Goal: Task Accomplishment & Management: Manage account settings

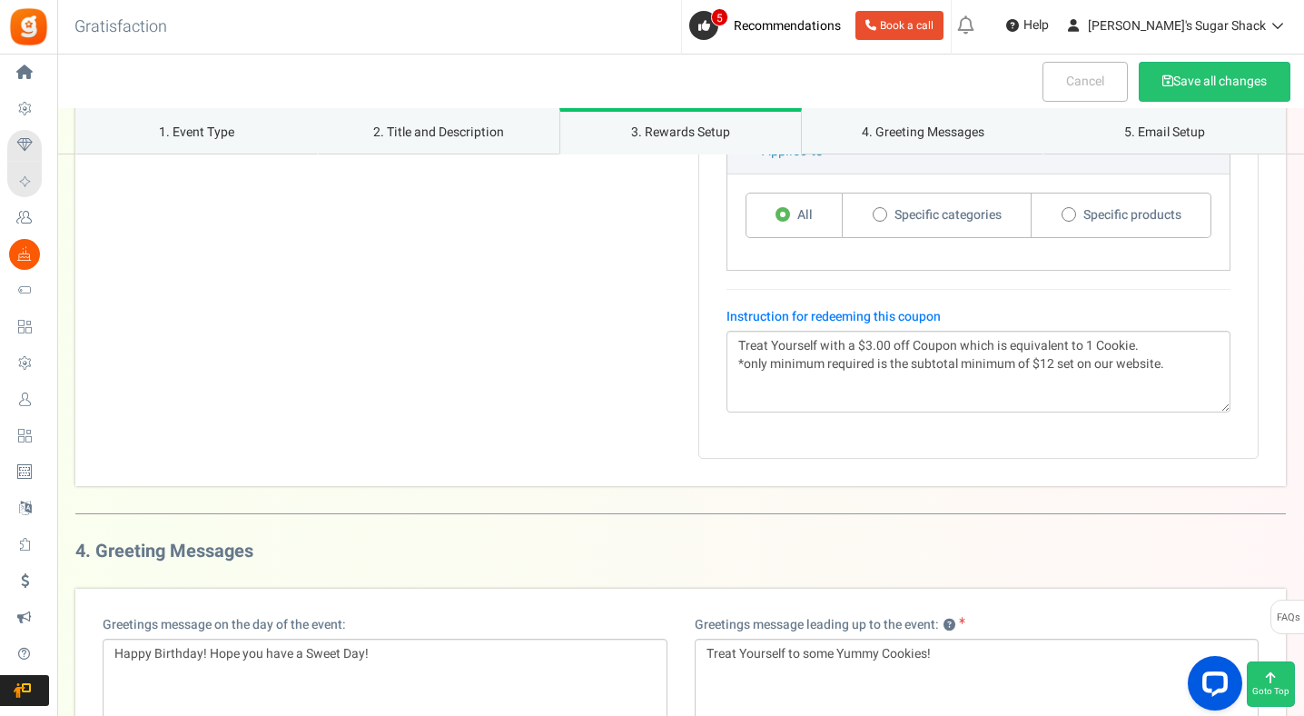
scroll to position [1851, 0]
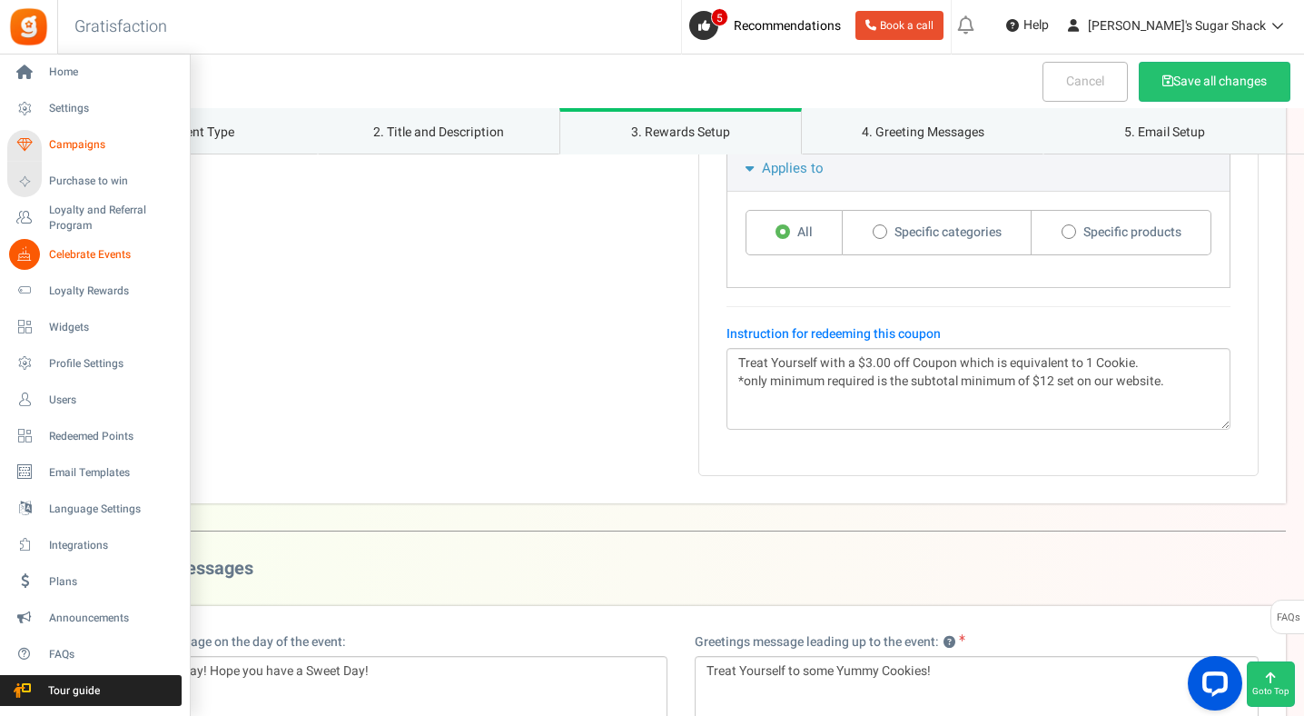
click at [79, 150] on span "Campaigns" at bounding box center [112, 144] width 127 height 15
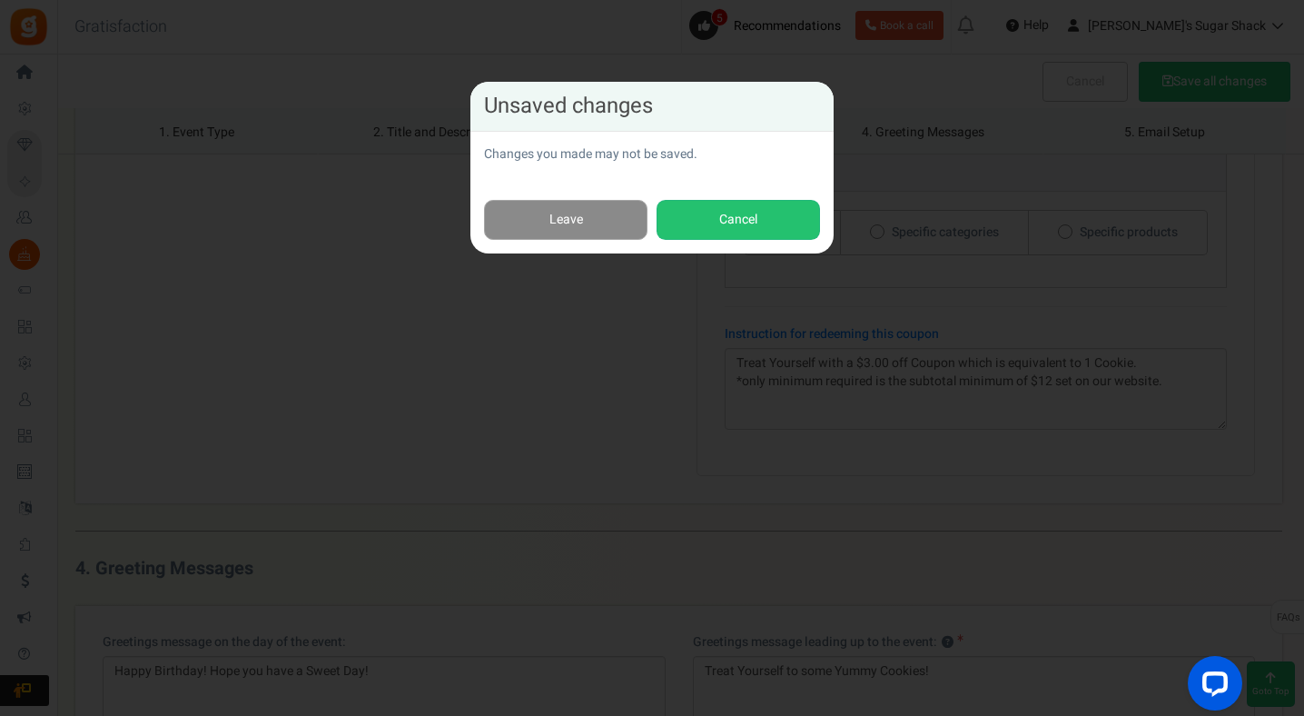
click at [589, 213] on link "Leave" at bounding box center [565, 220] width 163 height 41
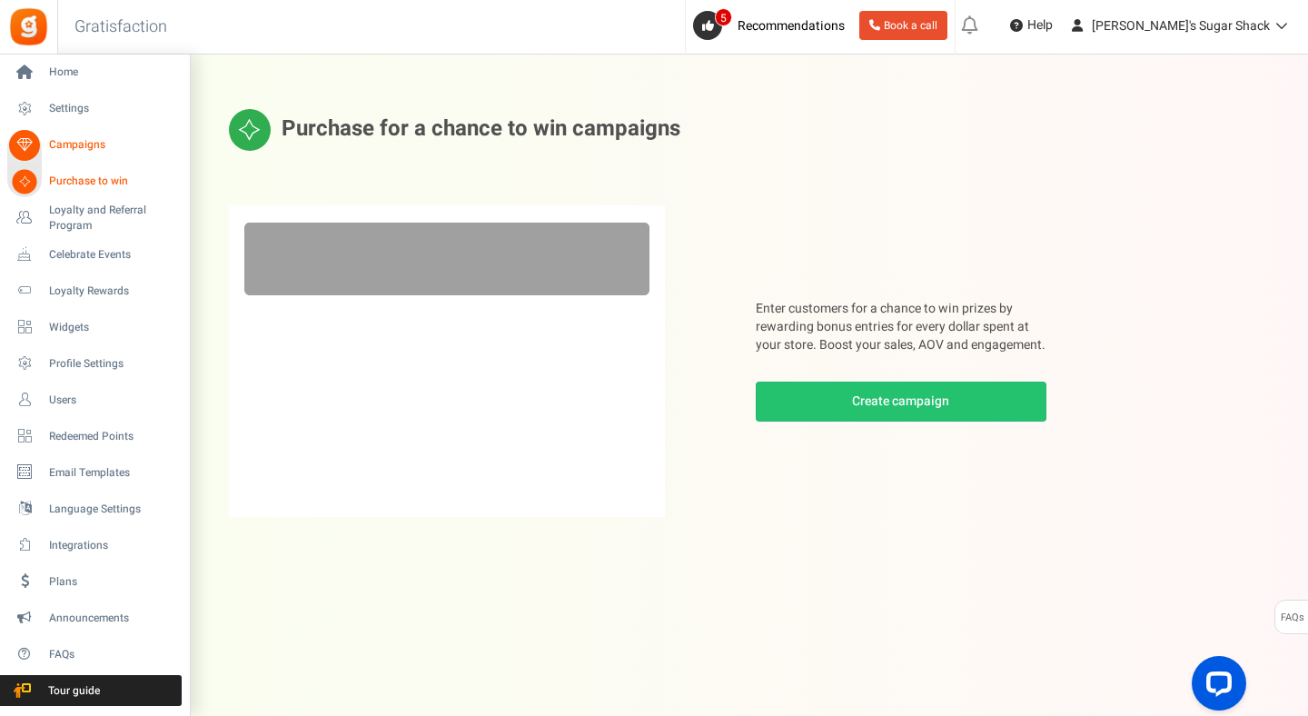
click at [88, 143] on span "Campaigns" at bounding box center [112, 144] width 127 height 15
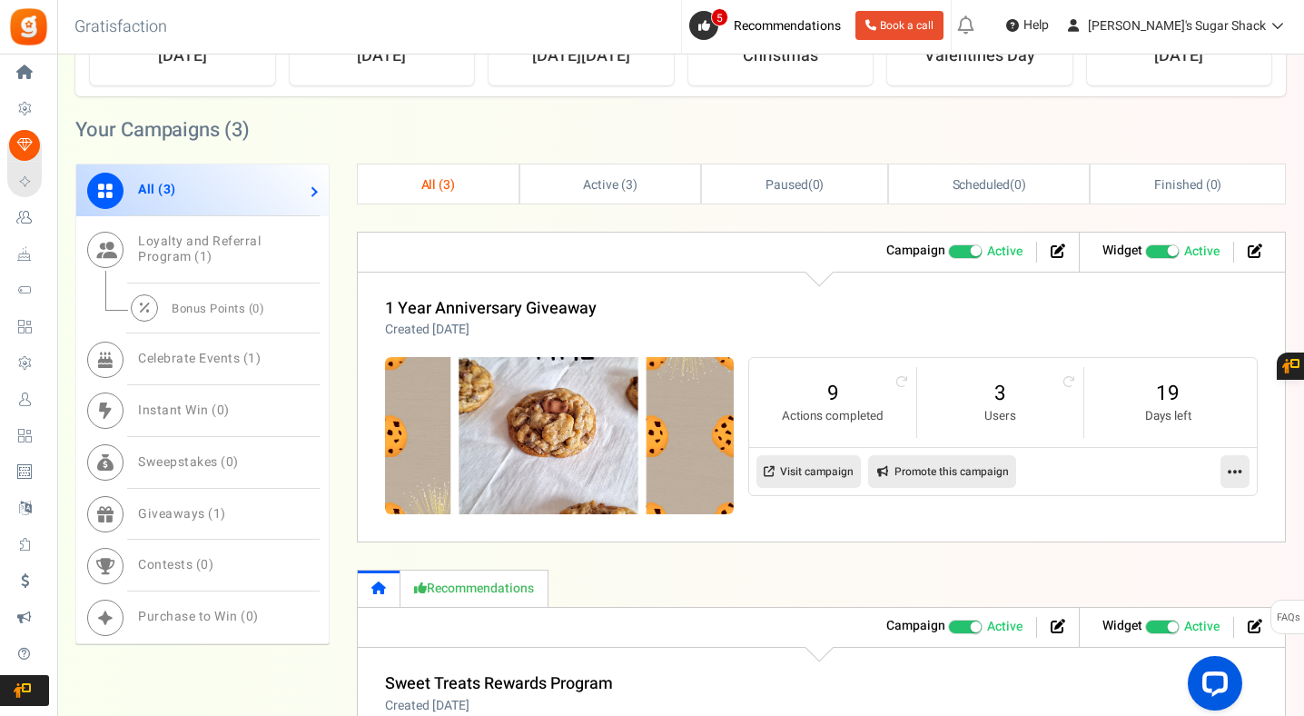
scroll to position [750, 0]
click at [1067, 385] on icon at bounding box center [1068, 381] width 12 height 12
click at [998, 396] on link "4" at bounding box center [1000, 392] width 130 height 29
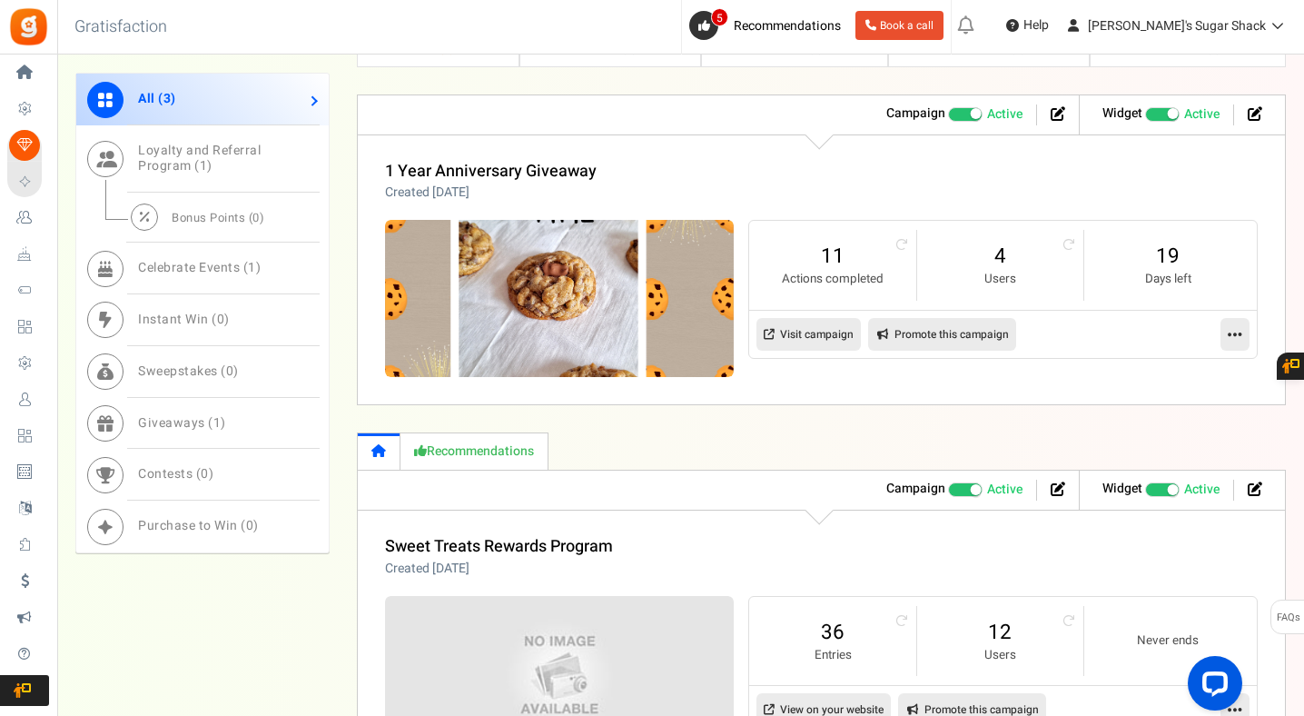
scroll to position [889, 0]
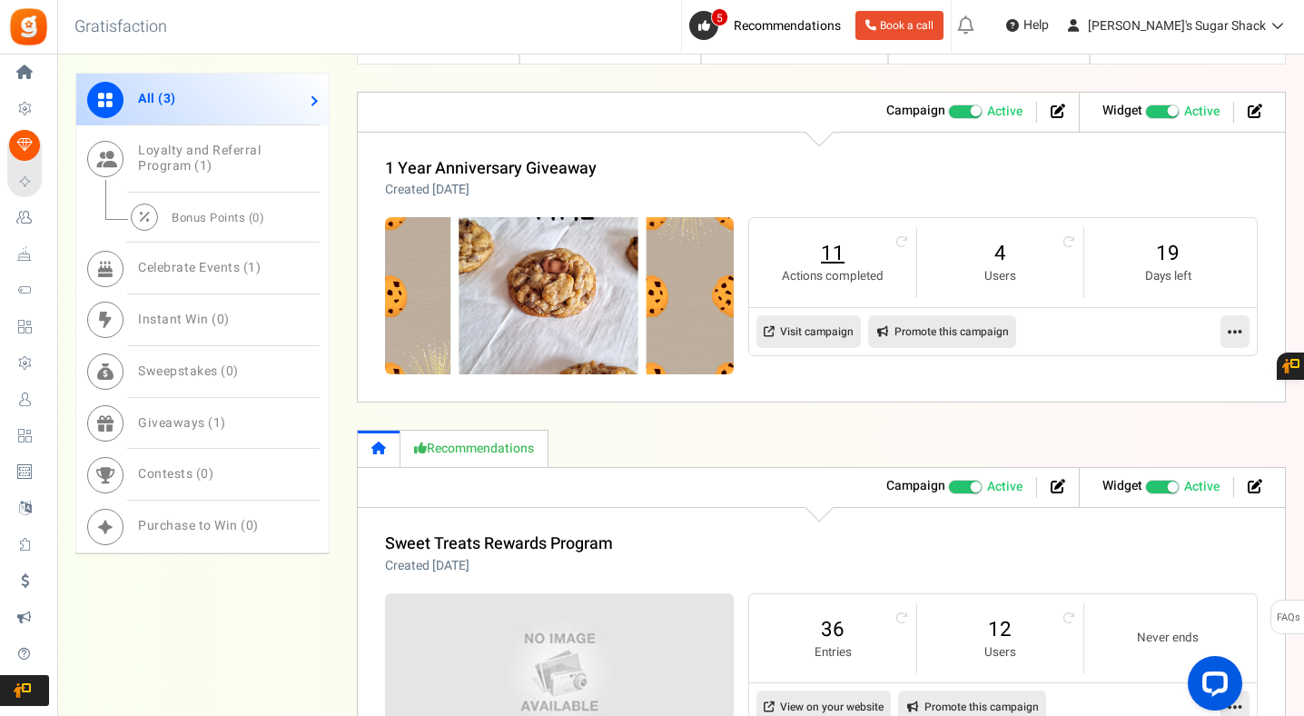
click at [839, 252] on link "11" at bounding box center [832, 253] width 130 height 29
